Goal: Information Seeking & Learning: Learn about a topic

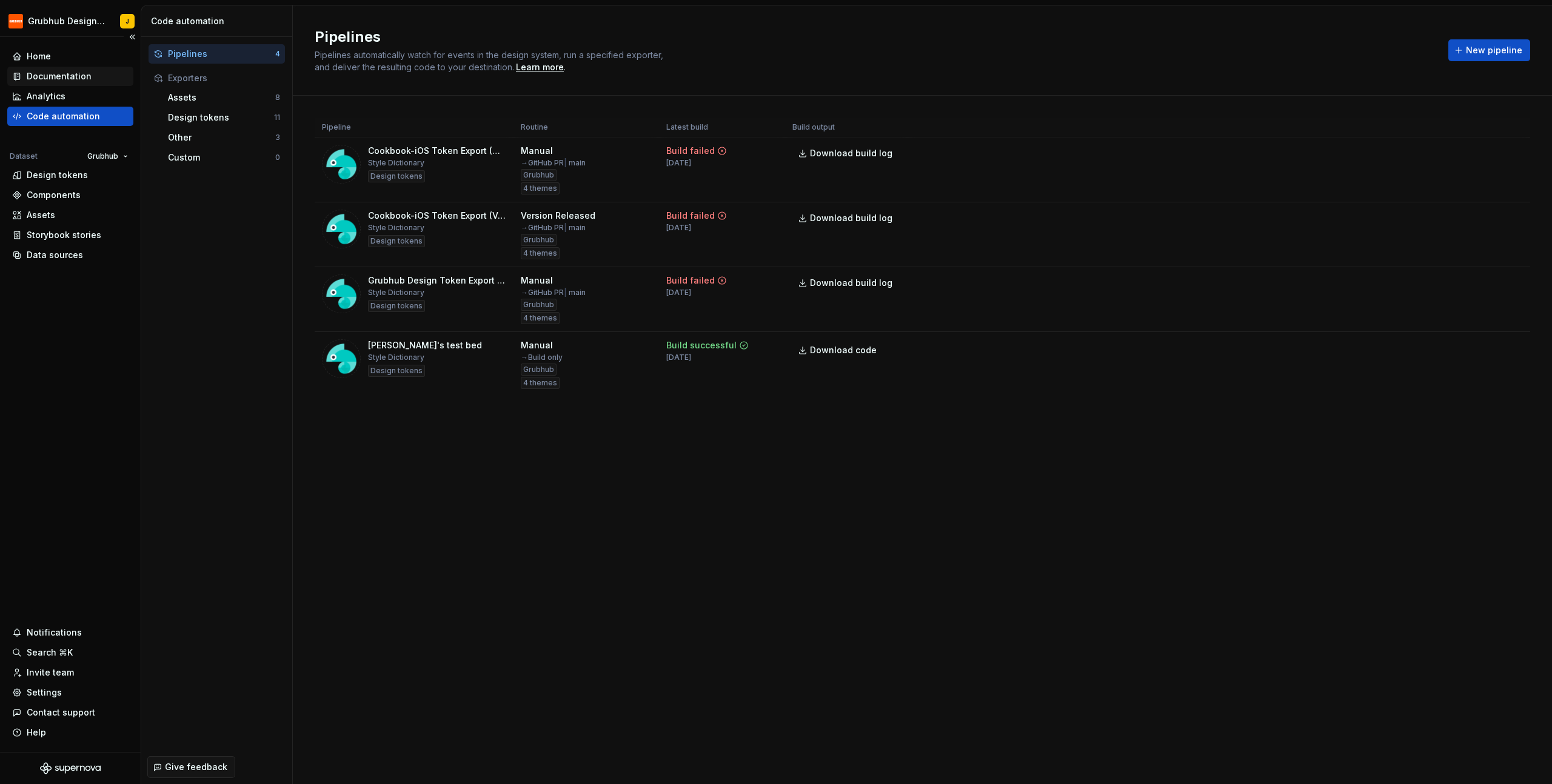
click at [50, 76] on div "Documentation" at bounding box center [59, 76] width 65 height 12
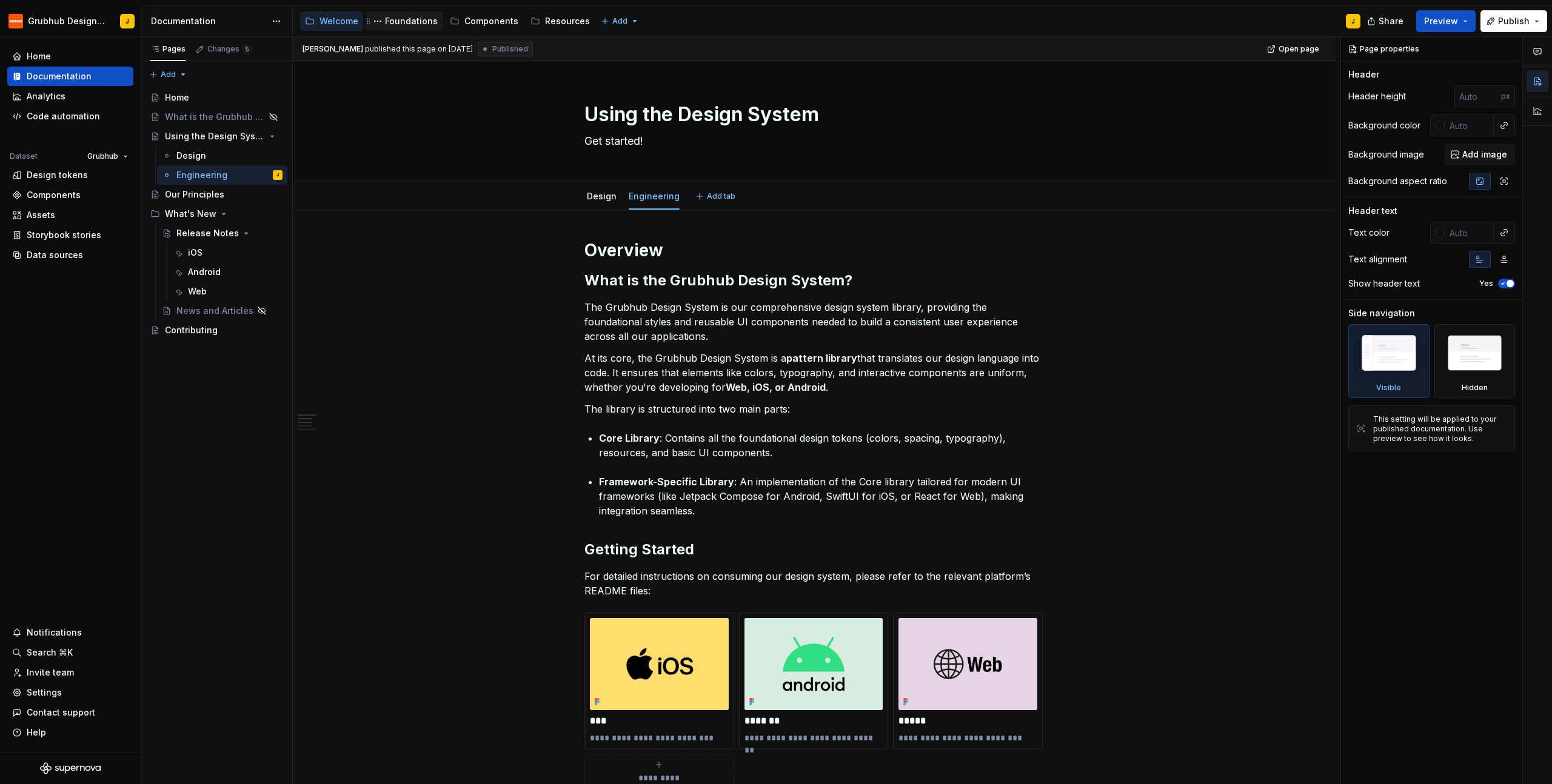
type textarea "*"
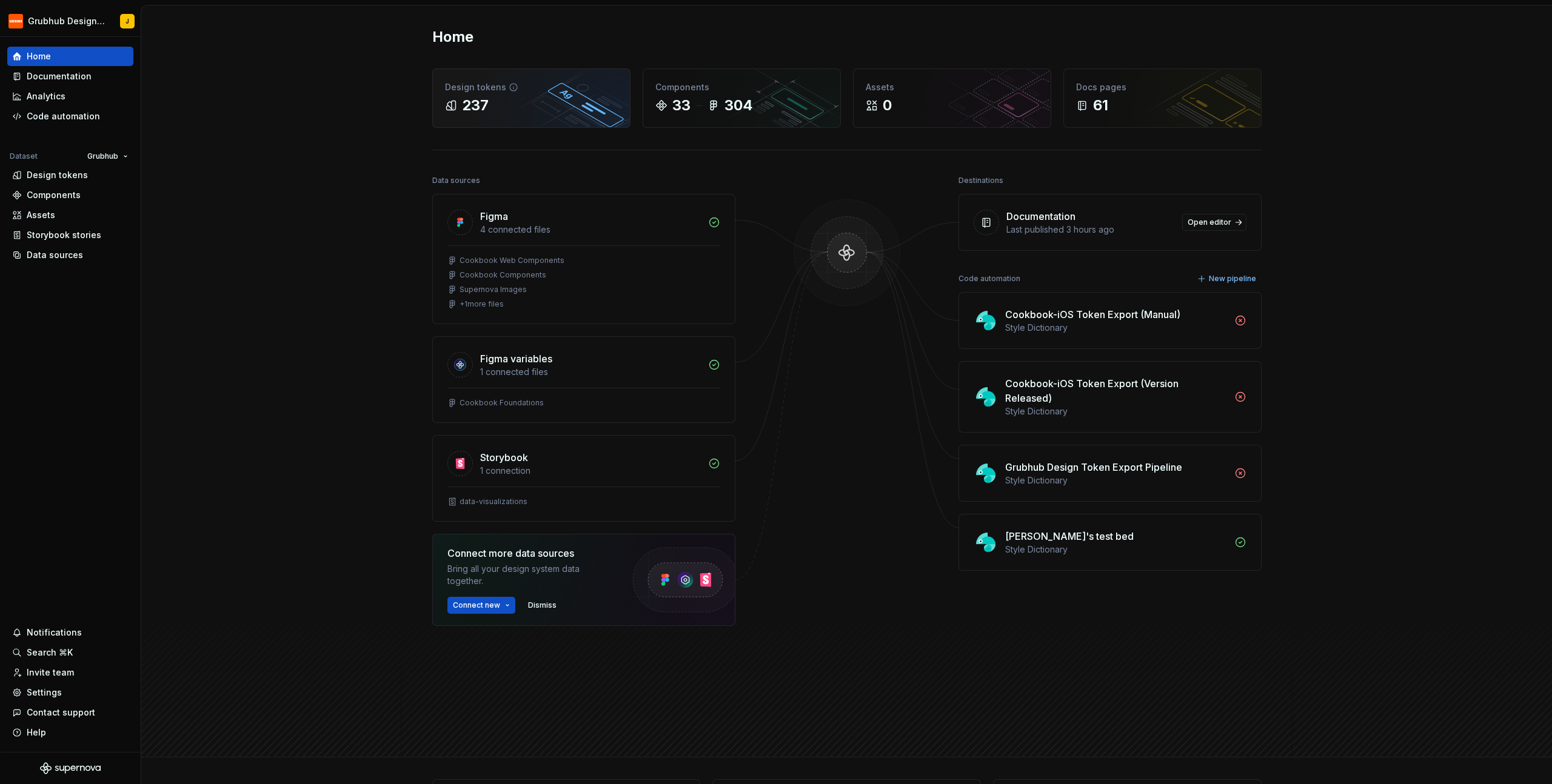
click at [500, 96] on div "237" at bounding box center [531, 105] width 173 height 19
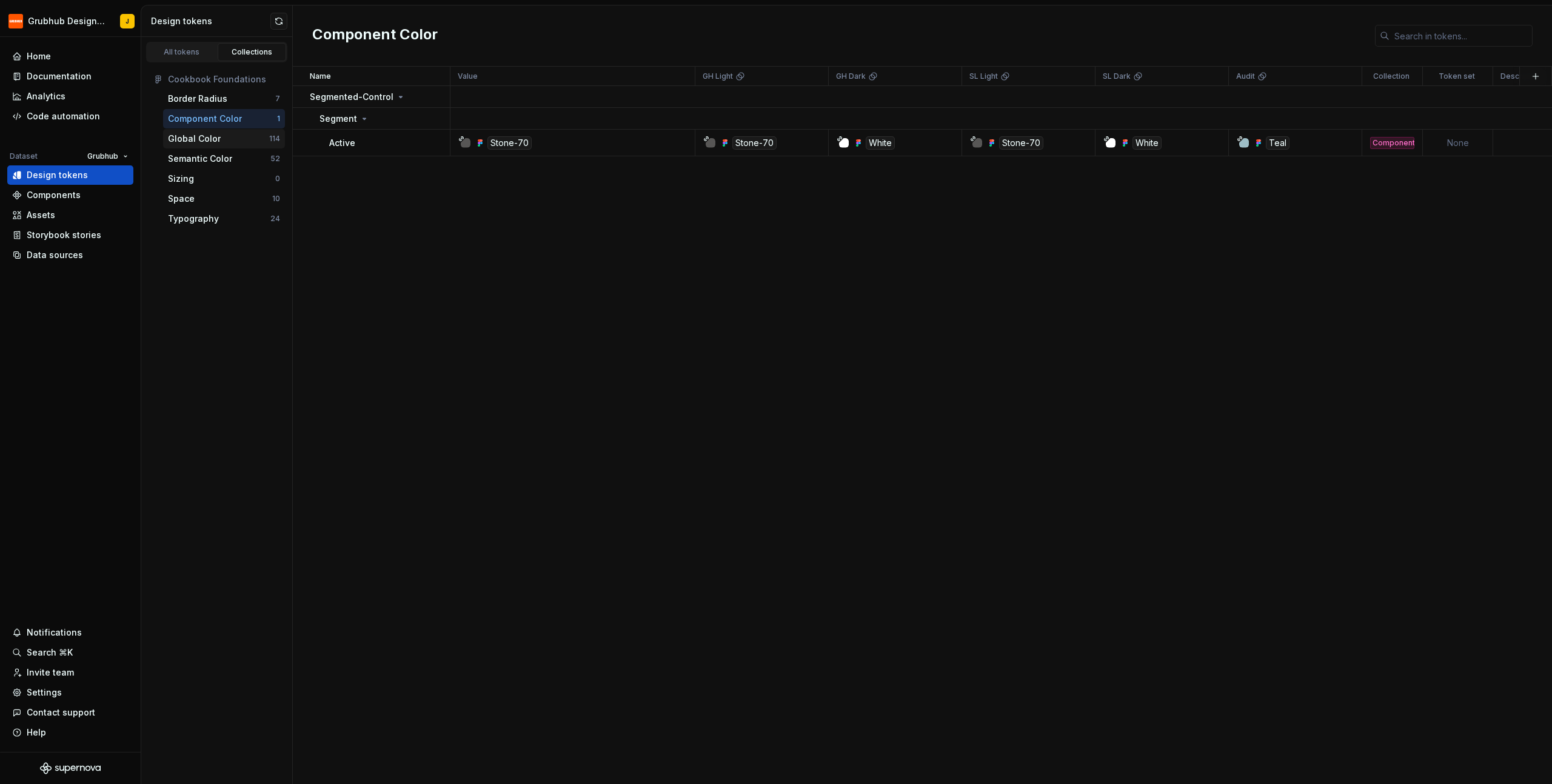
click at [192, 142] on div "Global Color" at bounding box center [194, 139] width 52 height 12
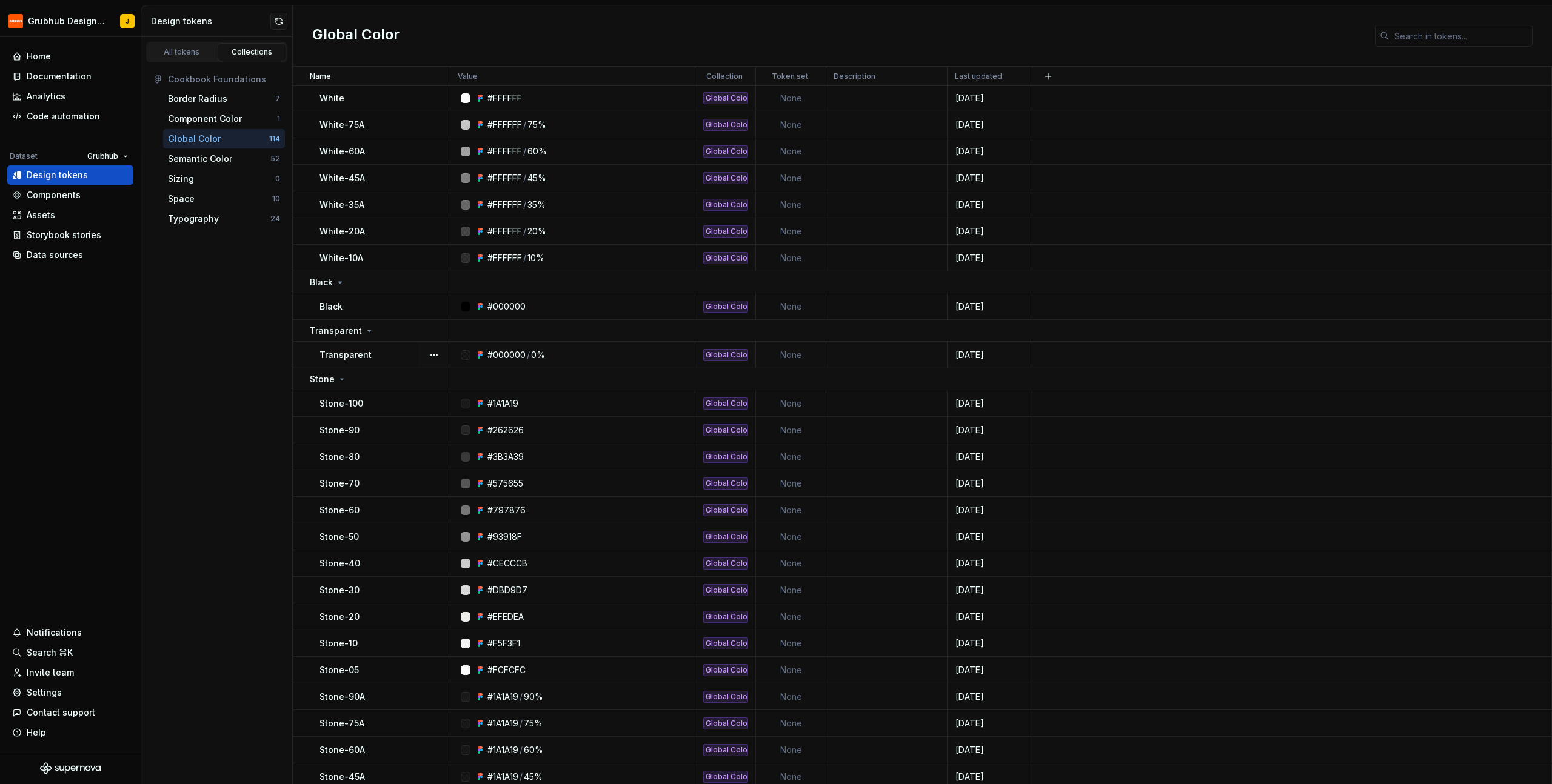
scroll to position [39, 0]
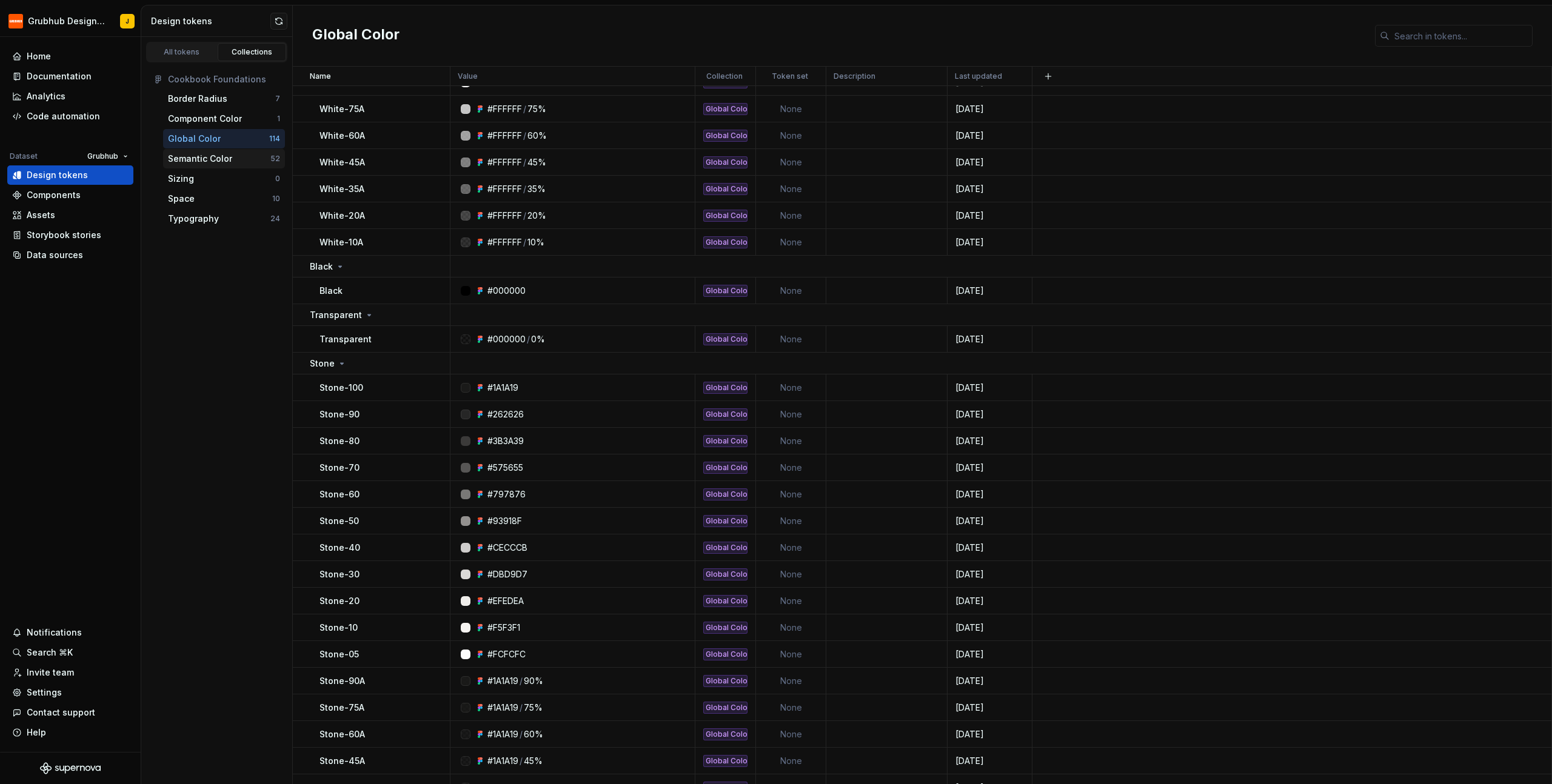
click at [191, 157] on div "Semantic Color" at bounding box center [200, 159] width 64 height 12
